Goal: Information Seeking & Learning: Learn about a topic

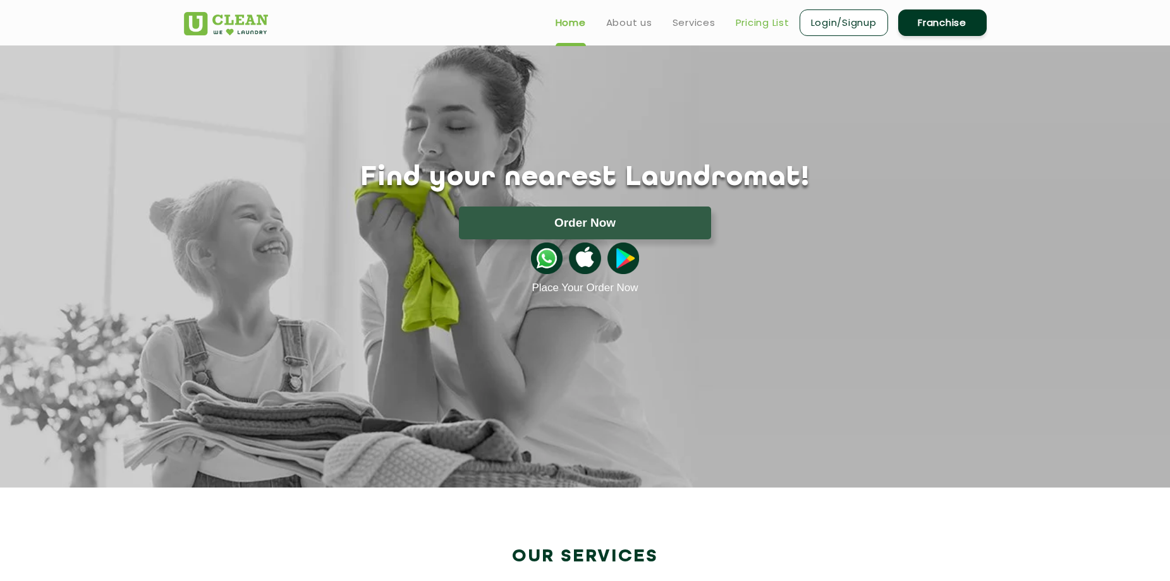
click at [748, 15] on link "Pricing List" at bounding box center [763, 22] width 54 height 15
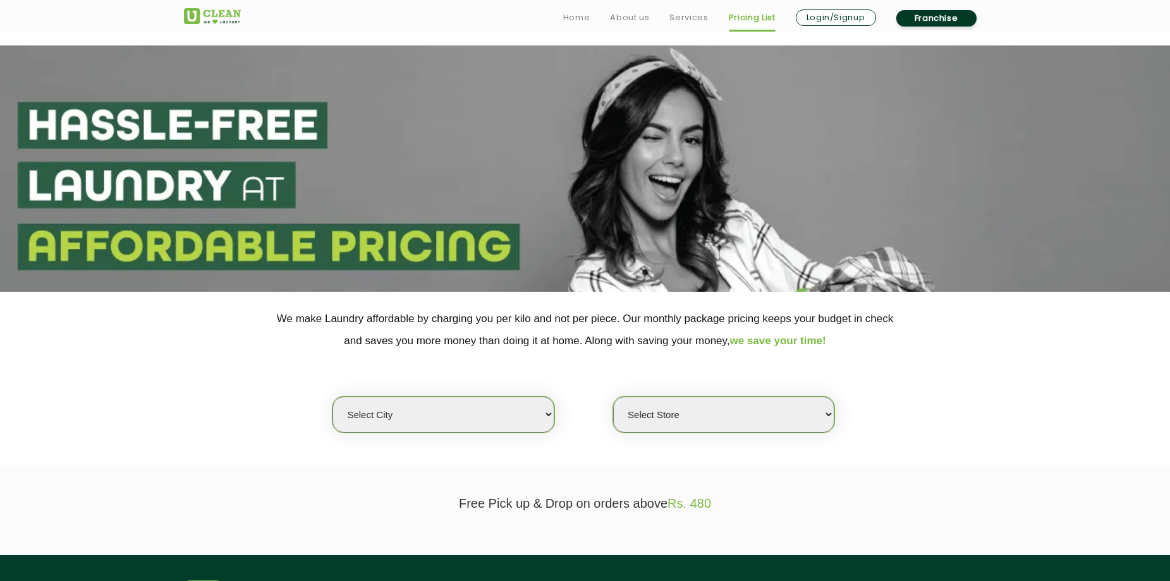
scroll to position [63, 0]
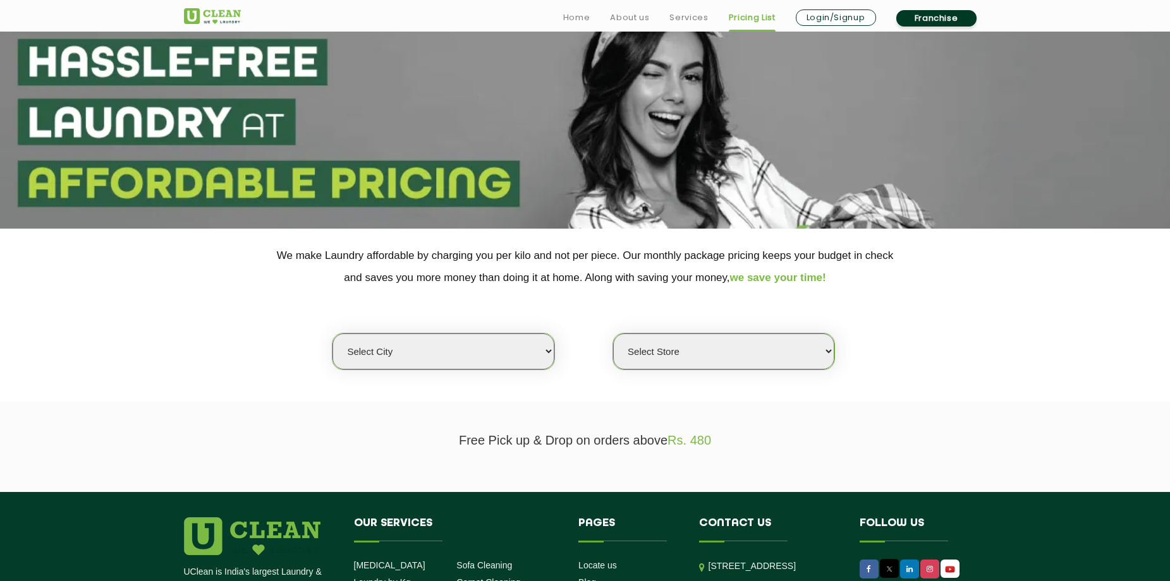
click at [513, 356] on select "Select city [GEOGRAPHIC_DATA] [GEOGRAPHIC_DATA] [GEOGRAPHIC_DATA] [GEOGRAPHIC_D…" at bounding box center [442, 352] width 221 height 36
select select "4"
click at [332, 334] on select "Select city [GEOGRAPHIC_DATA] [GEOGRAPHIC_DATA] [GEOGRAPHIC_DATA] [GEOGRAPHIC_D…" at bounding box center [442, 352] width 221 height 36
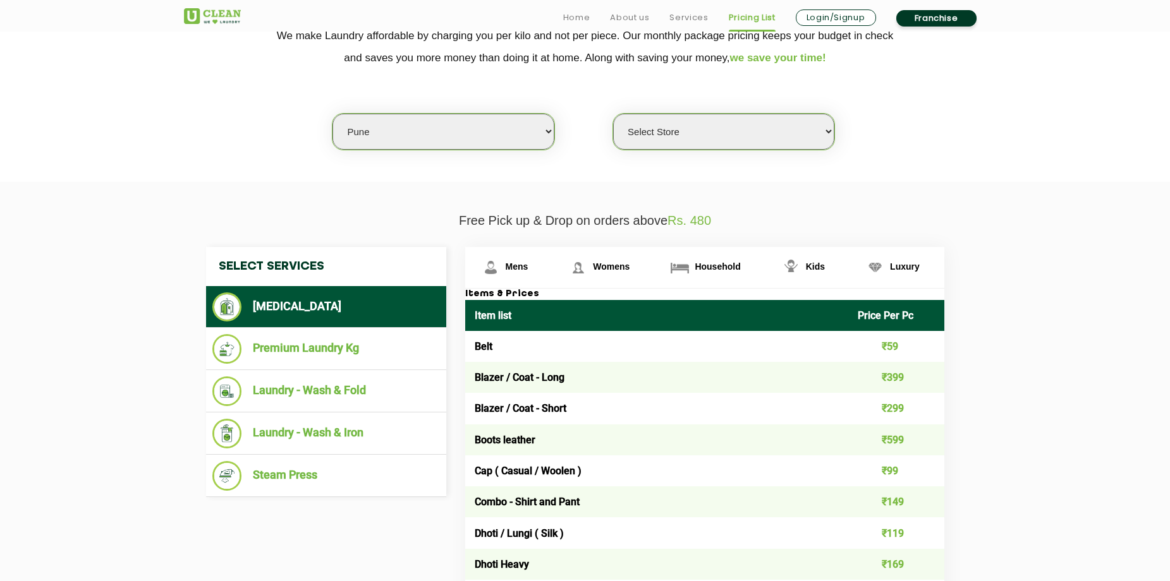
scroll to position [316, 0]
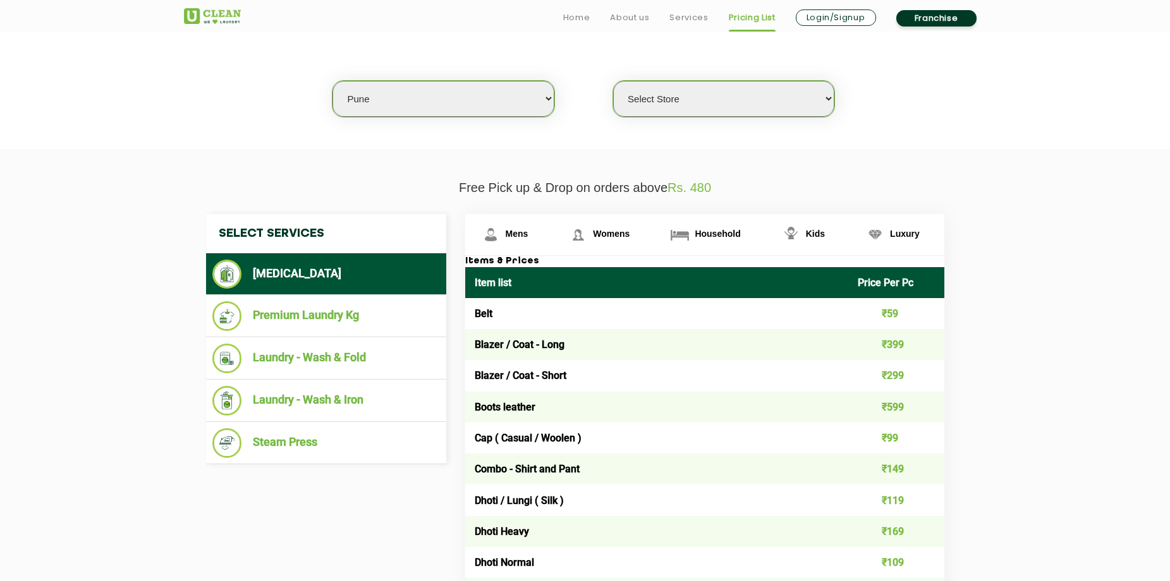
click at [746, 102] on select "Select Store [GEOGRAPHIC_DATA] [GEOGRAPHIC_DATA] [GEOGRAPHIC_DATA] [GEOGRAPHIC_…" at bounding box center [723, 99] width 221 height 36
select select "155"
click at [613, 81] on select "Select Store [GEOGRAPHIC_DATA] [GEOGRAPHIC_DATA] [GEOGRAPHIC_DATA] [GEOGRAPHIC_…" at bounding box center [723, 99] width 221 height 36
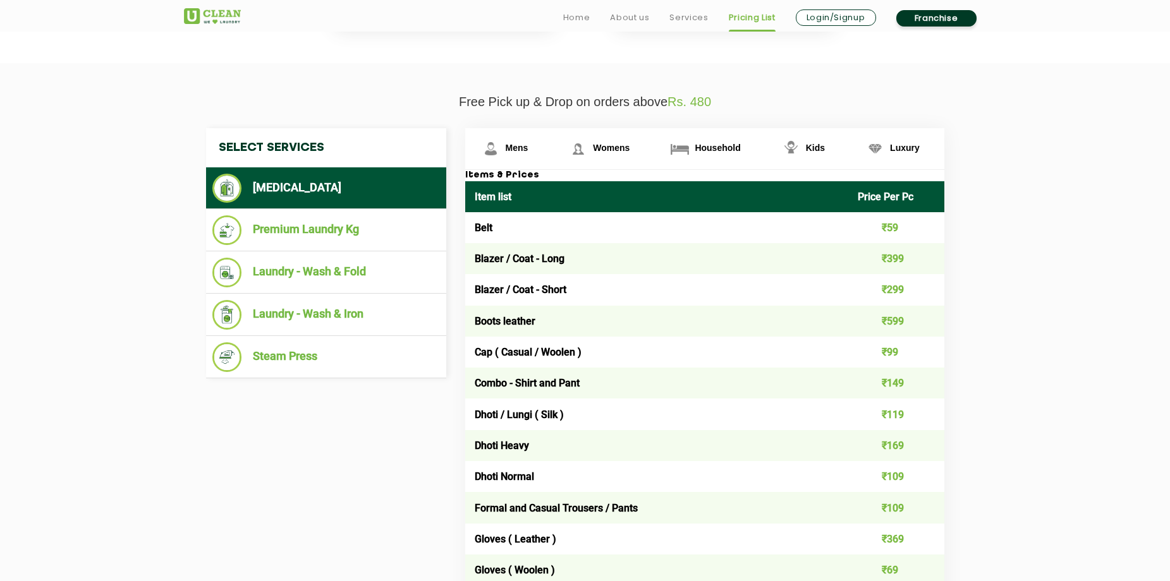
scroll to position [442, 0]
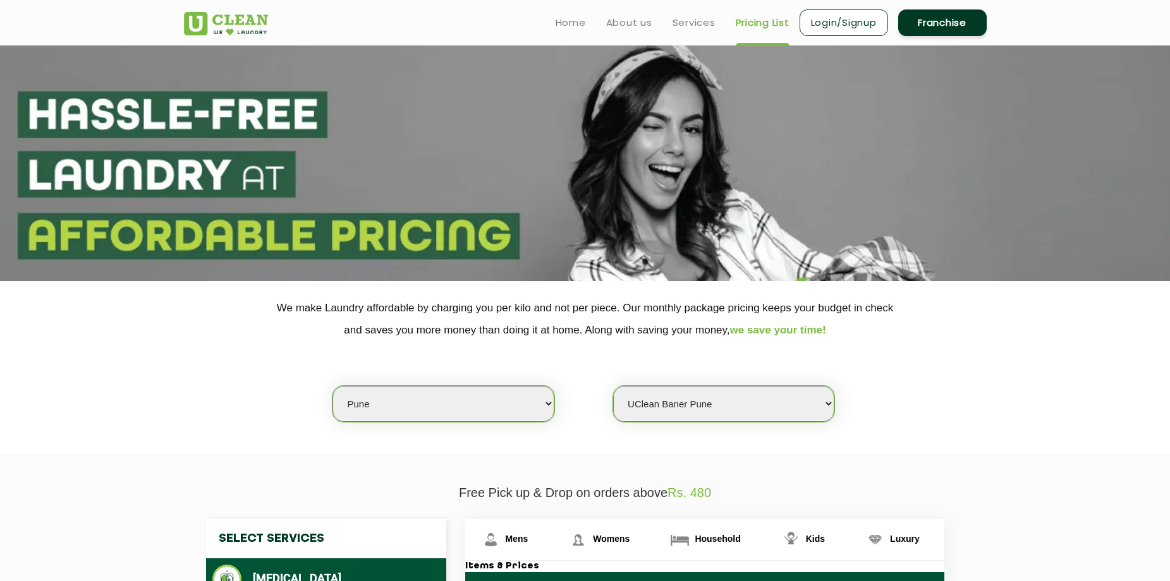
scroll to position [0, 0]
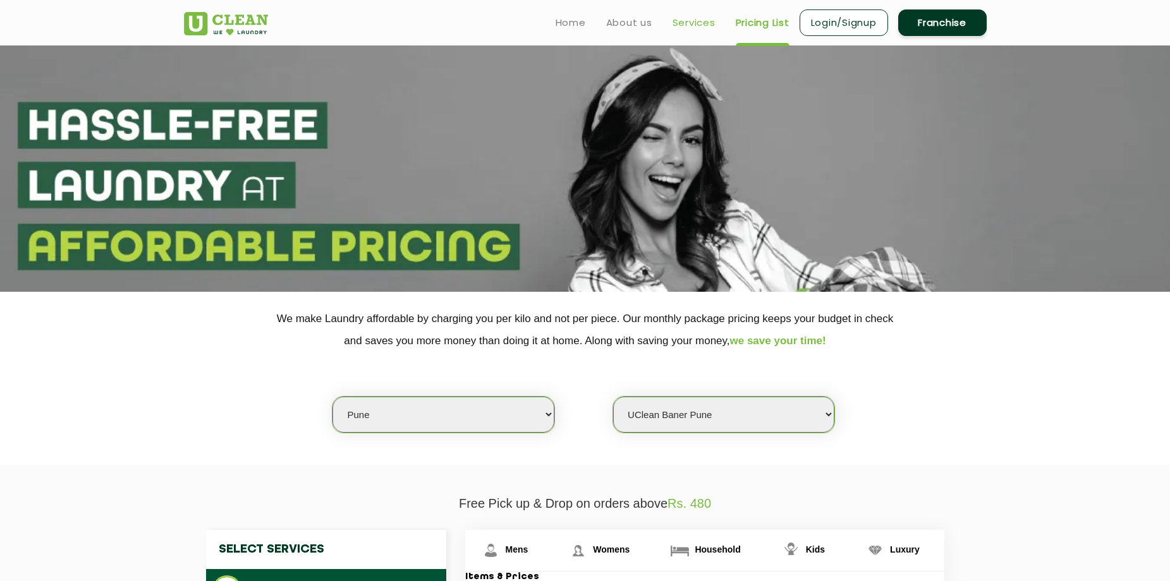
click at [684, 26] on link "Services" at bounding box center [693, 22] width 43 height 15
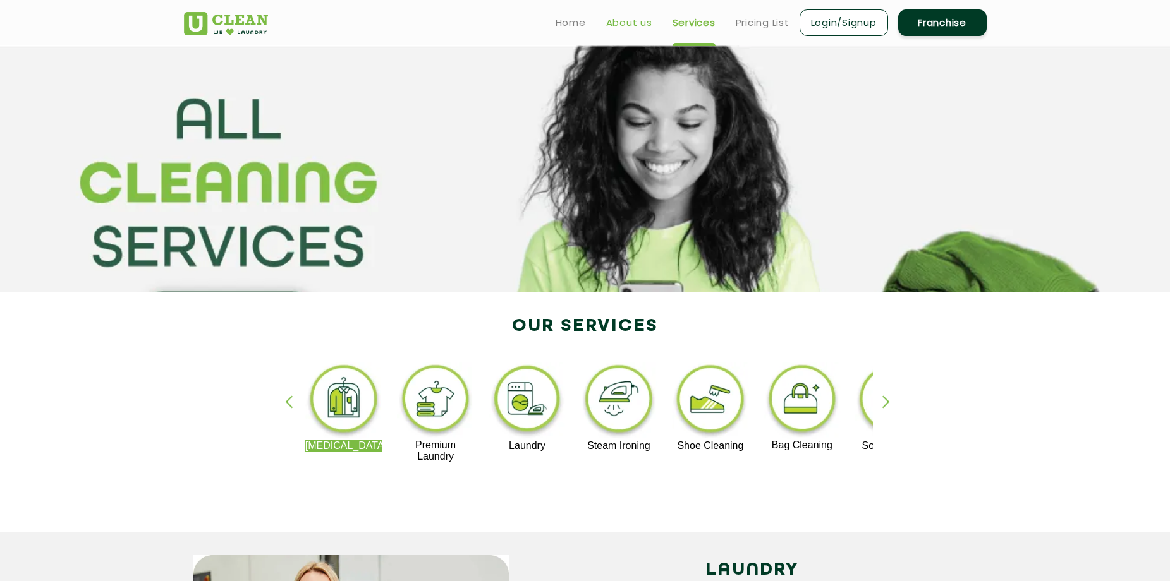
click at [630, 23] on link "About us" at bounding box center [629, 22] width 46 height 15
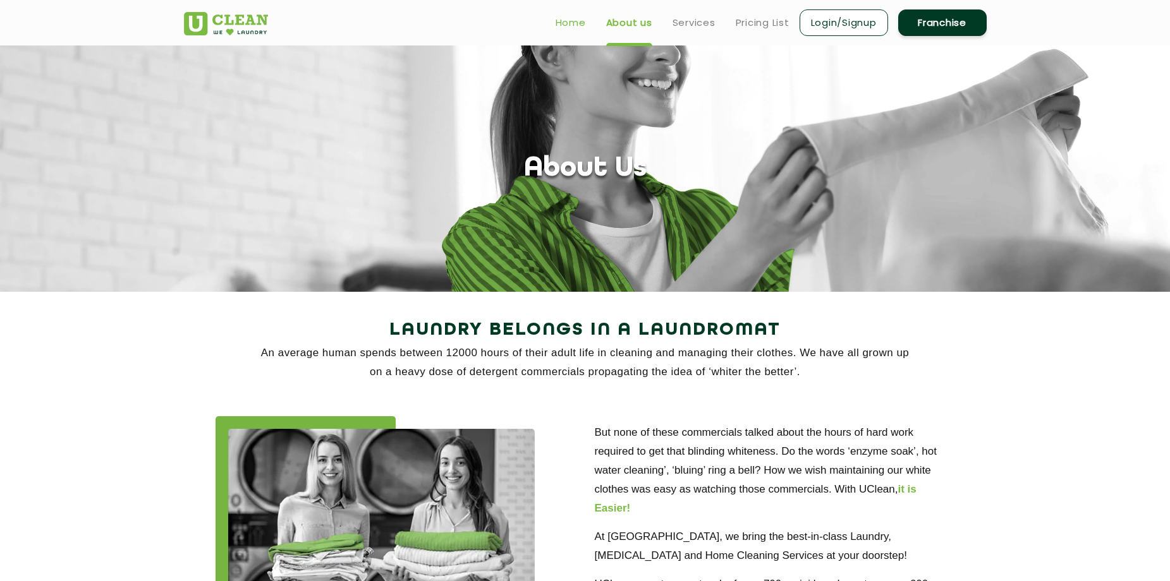
click at [584, 20] on link "Home" at bounding box center [571, 22] width 30 height 15
